Goal: Task Accomplishment & Management: Use online tool/utility

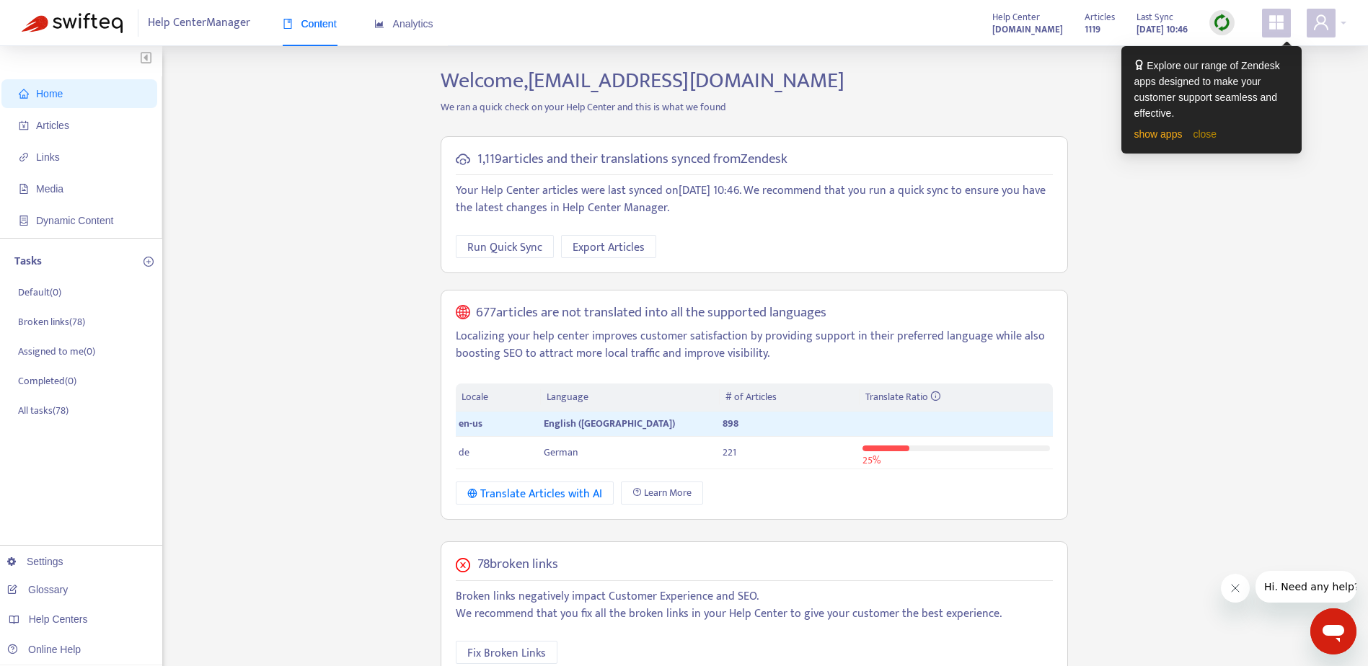
click at [1207, 133] on link "close" at bounding box center [1205, 134] width 24 height 12
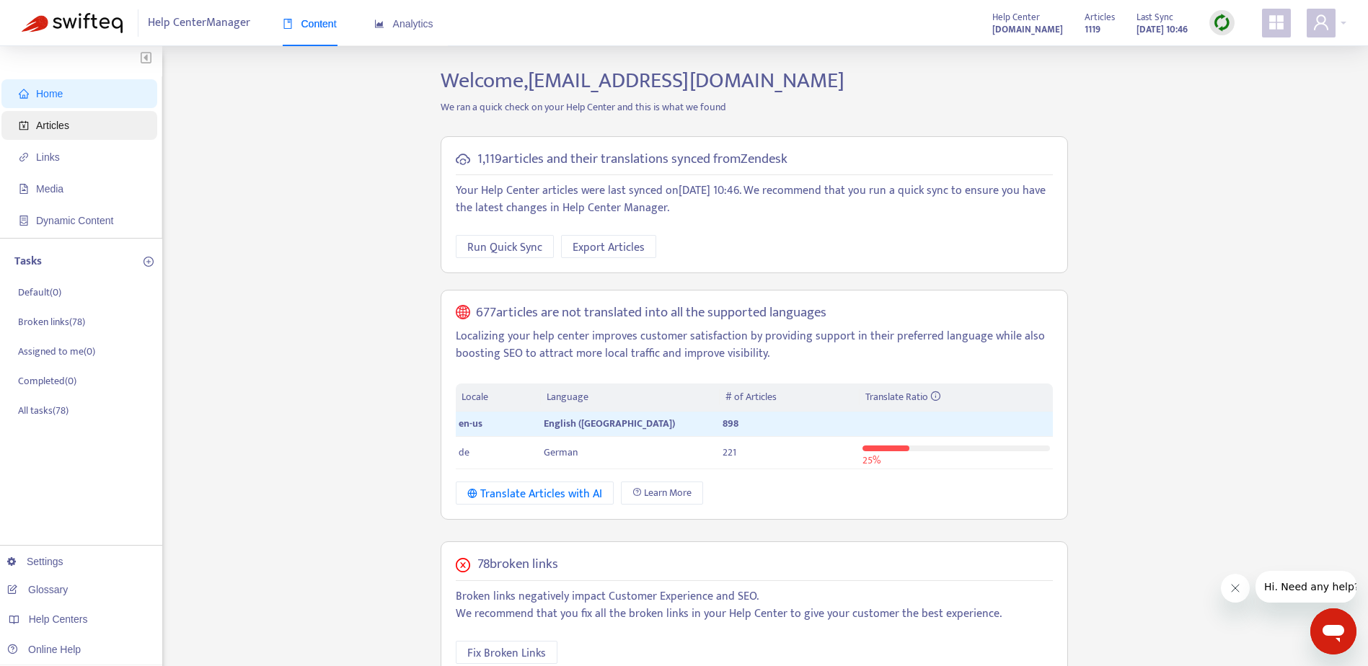
click at [52, 122] on span "Articles" at bounding box center [52, 126] width 33 height 12
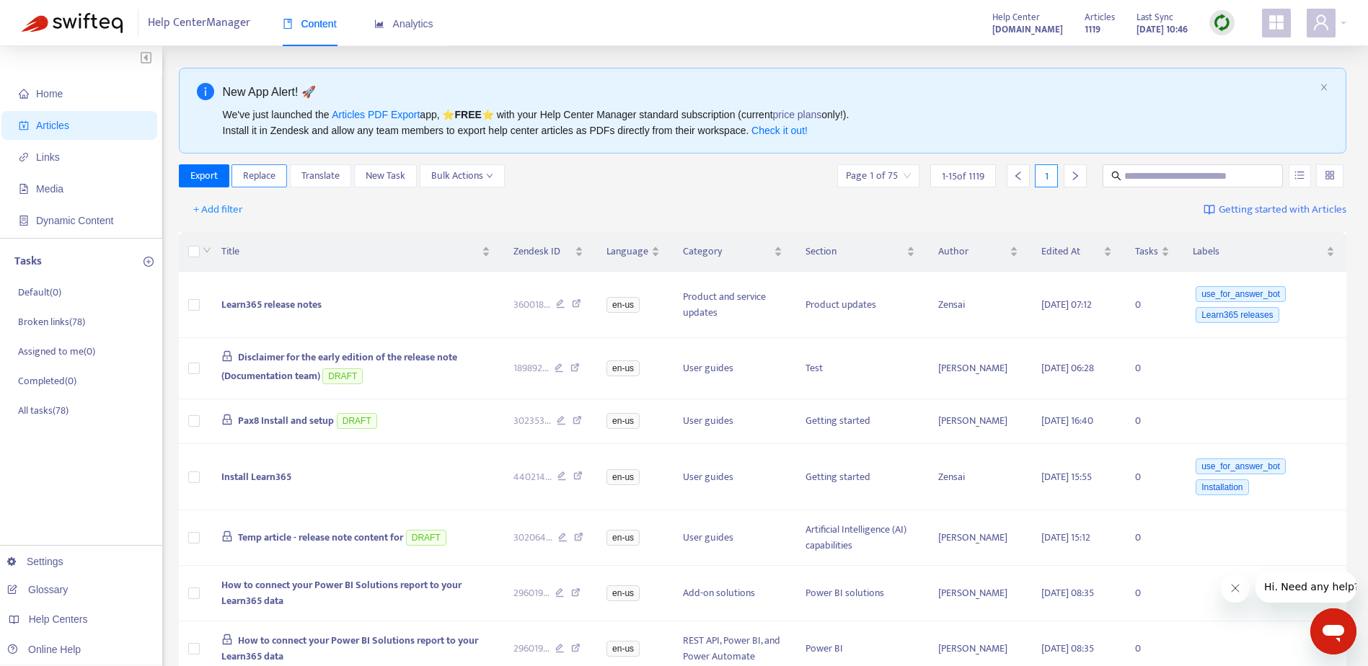
click at [260, 182] on span "Replace" at bounding box center [259, 176] width 32 height 16
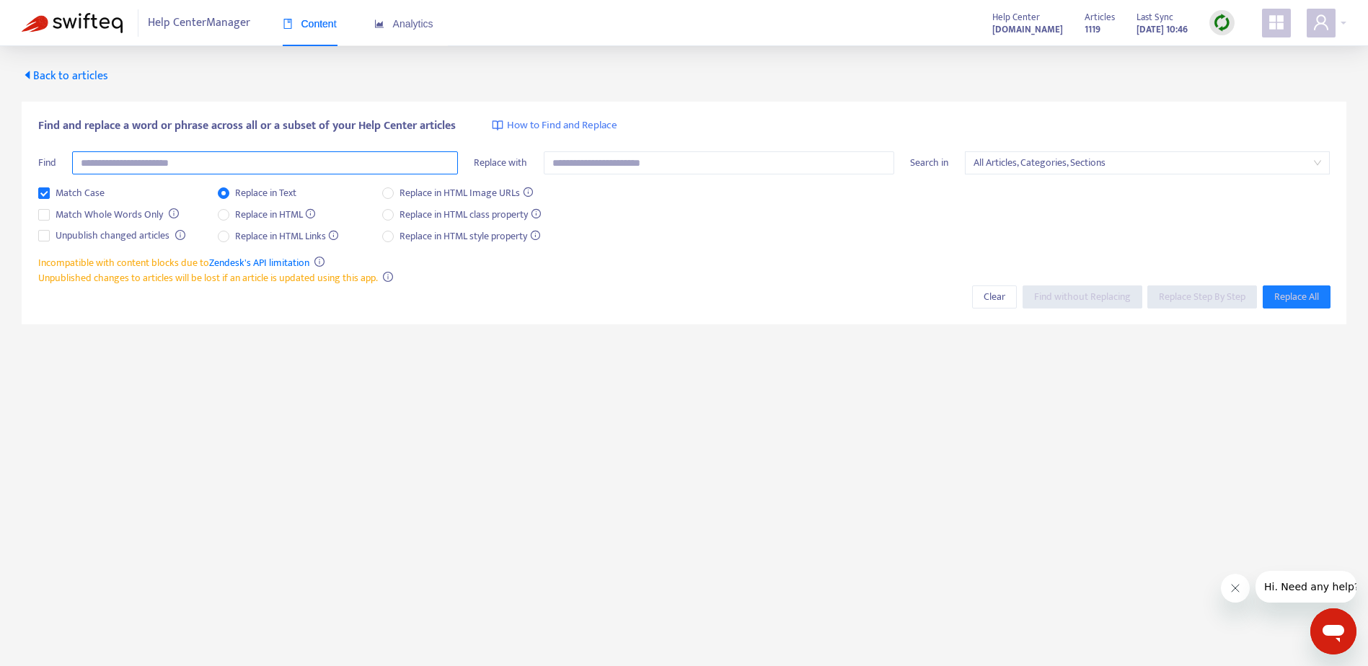
click at [151, 162] on input "text" at bounding box center [265, 162] width 386 height 23
type input "**********"
click at [1039, 289] on span "Find without Replacing" at bounding box center [1082, 297] width 97 height 16
